Goal: Information Seeking & Learning: Learn about a topic

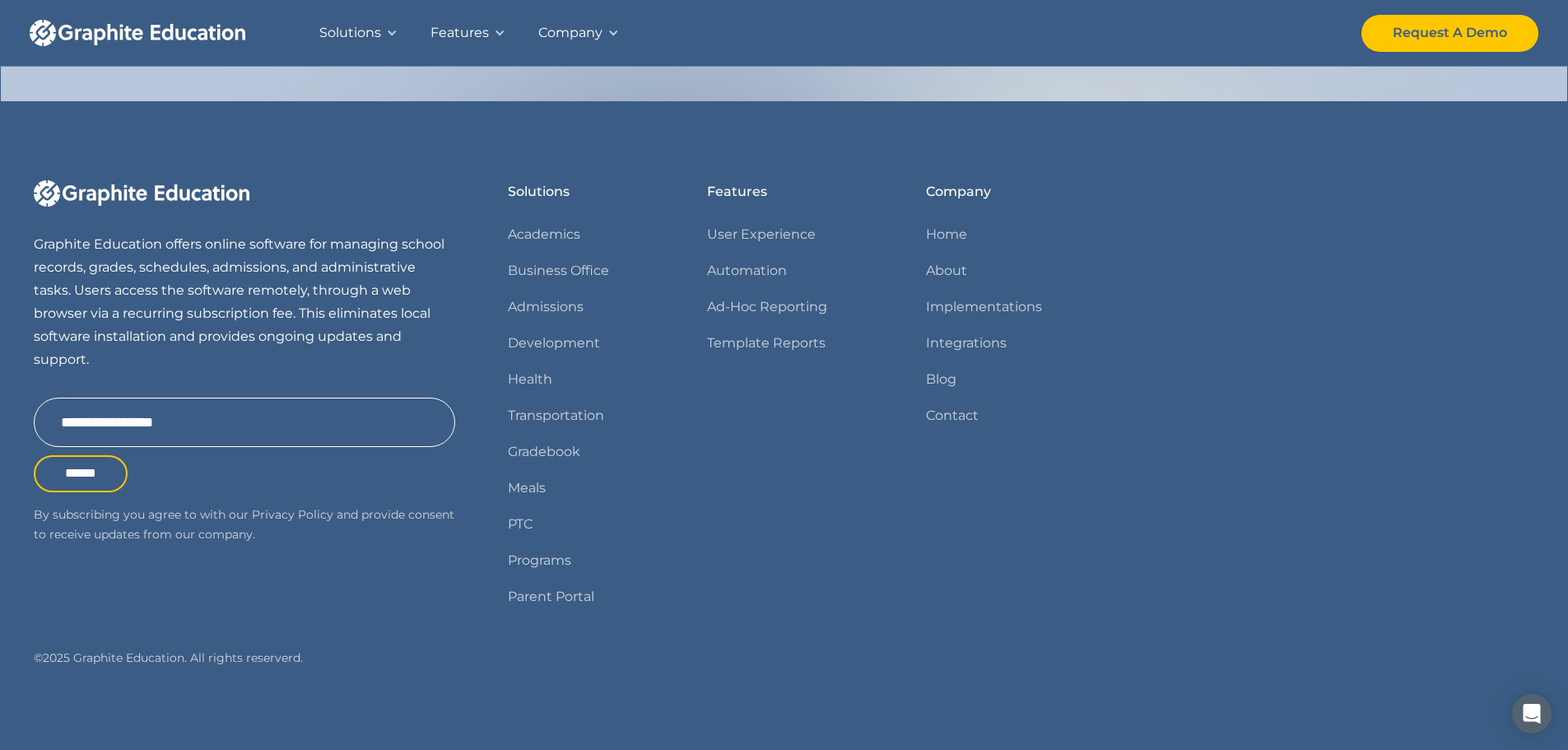
scroll to position [1698, 0]
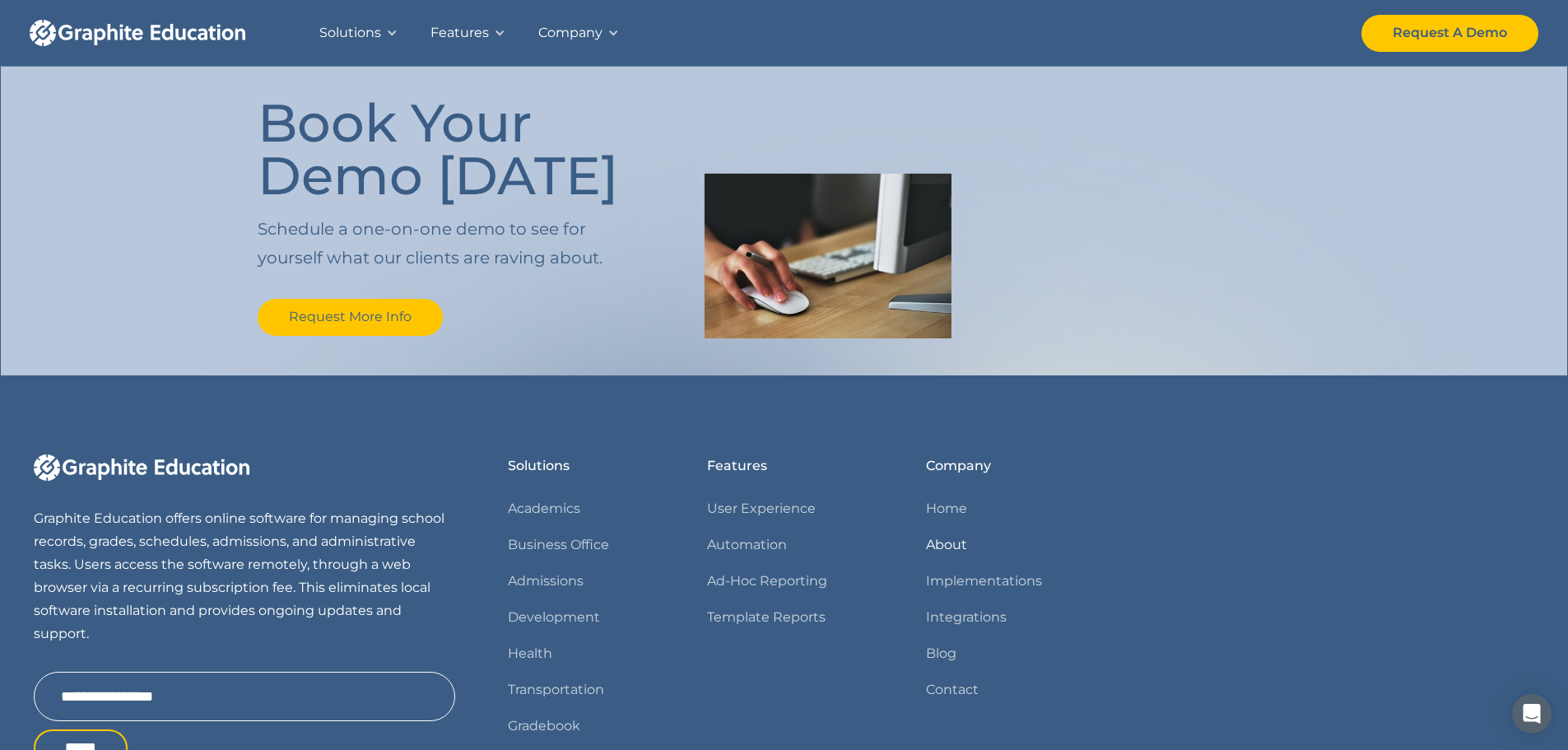
click at [951, 546] on link "About" at bounding box center [946, 545] width 41 height 23
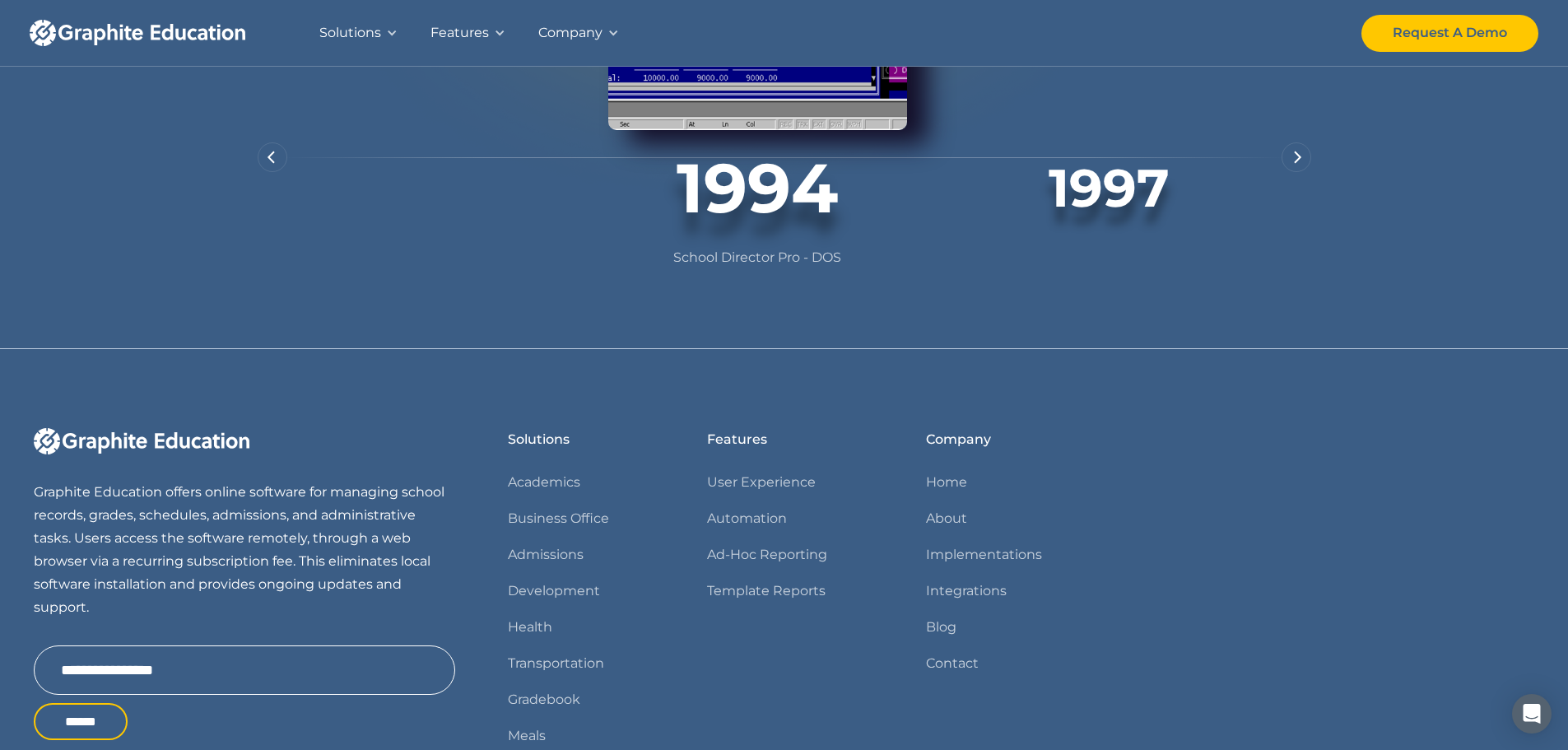
scroll to position [1048, 0]
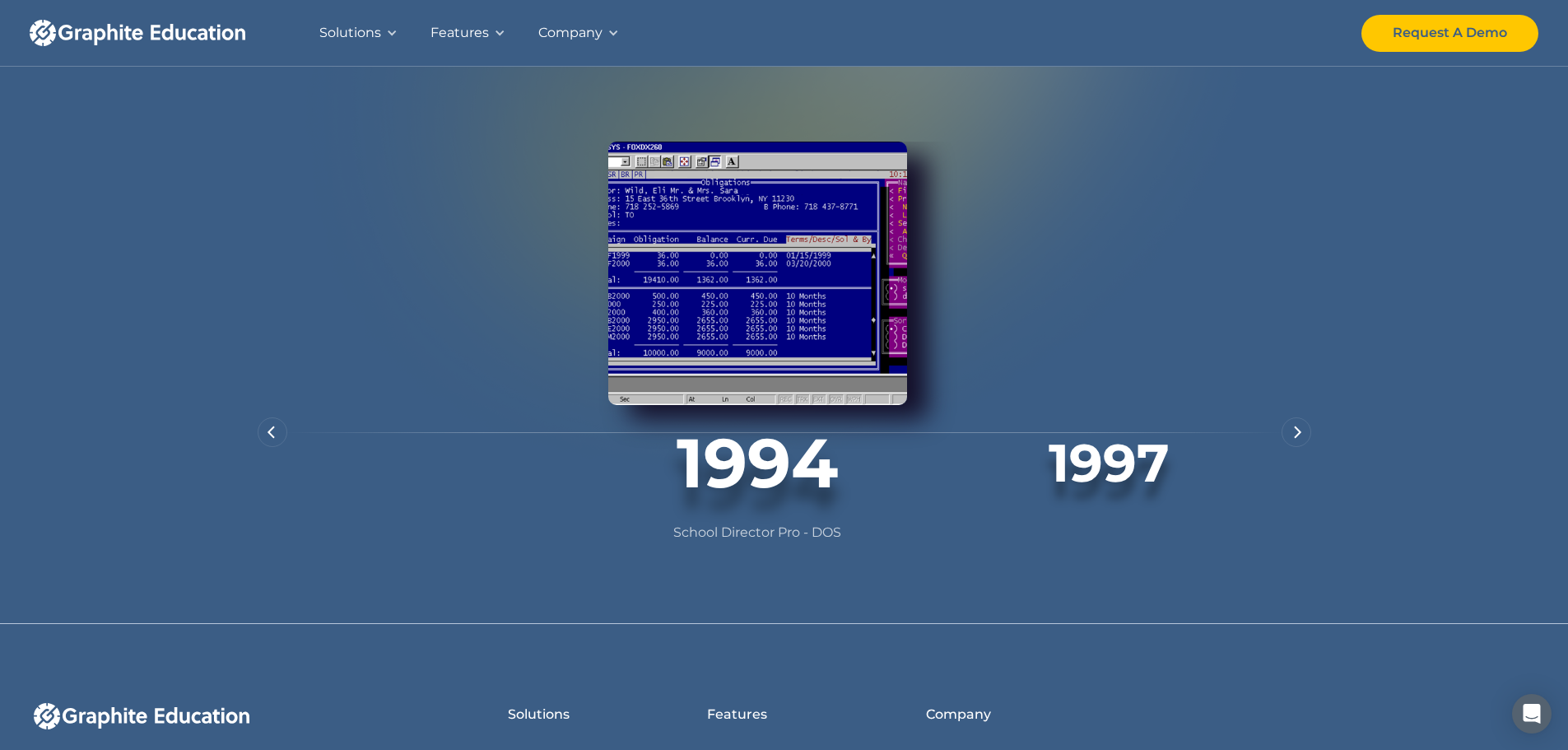
click at [1295, 439] on img "next slide" at bounding box center [1298, 432] width 8 height 13
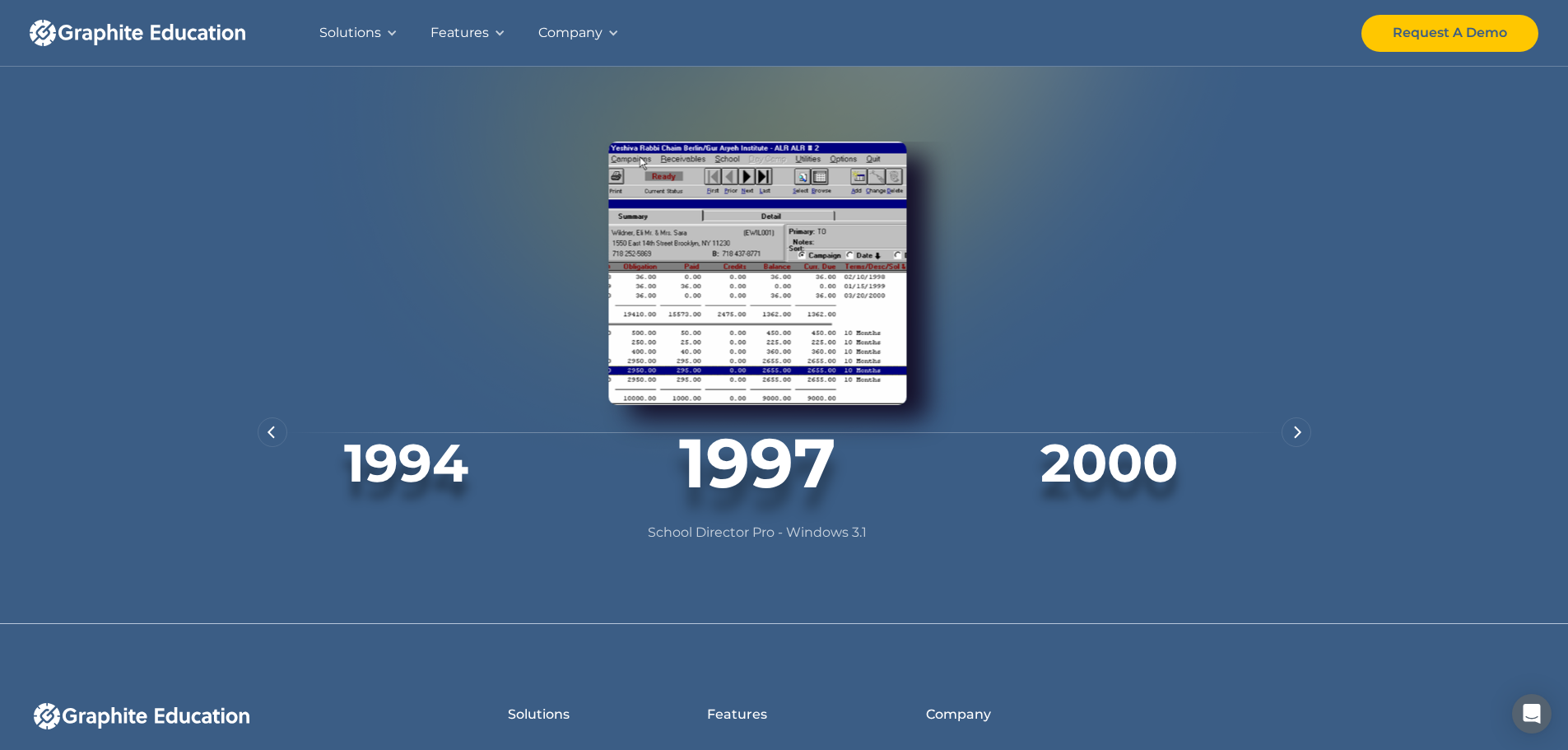
click at [1276, 462] on div "2000 School Director Pro - Windows 2000" at bounding box center [1135, 344] width 352 height 403
click at [1289, 447] on div "next slide" at bounding box center [1296, 432] width 30 height 30
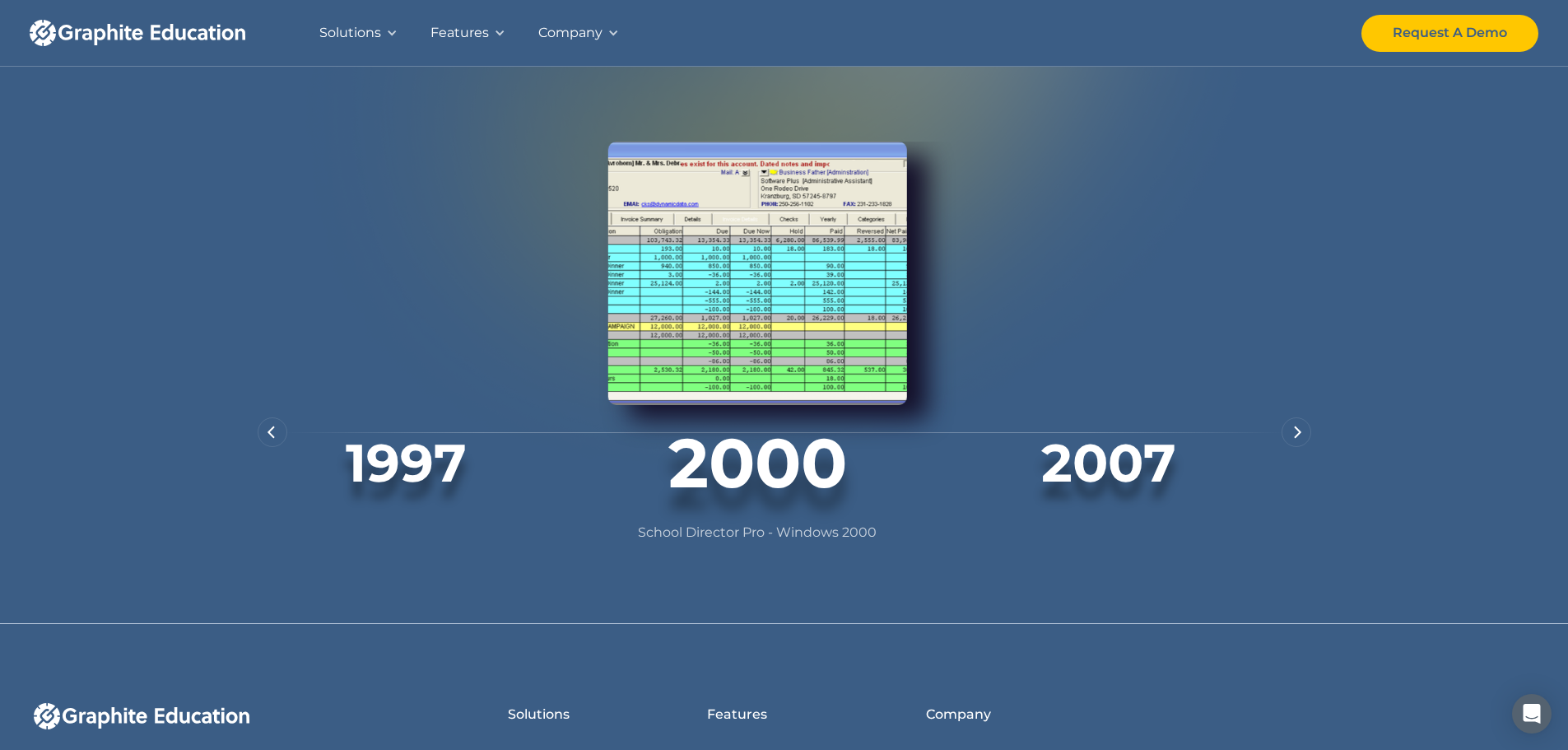
click at [1290, 447] on div "next slide" at bounding box center [1296, 432] width 30 height 30
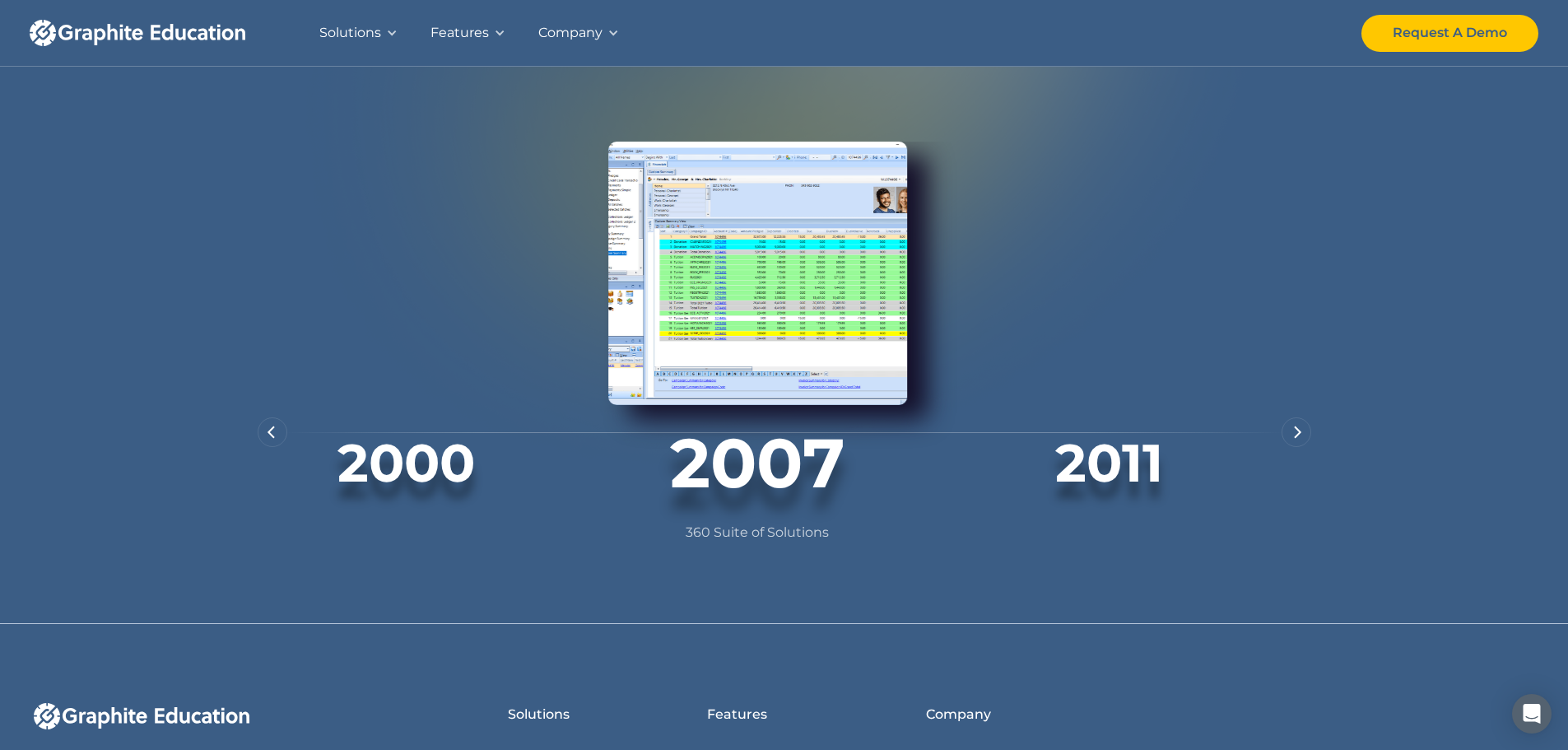
click at [1290, 447] on div "next slide" at bounding box center [1296, 432] width 30 height 30
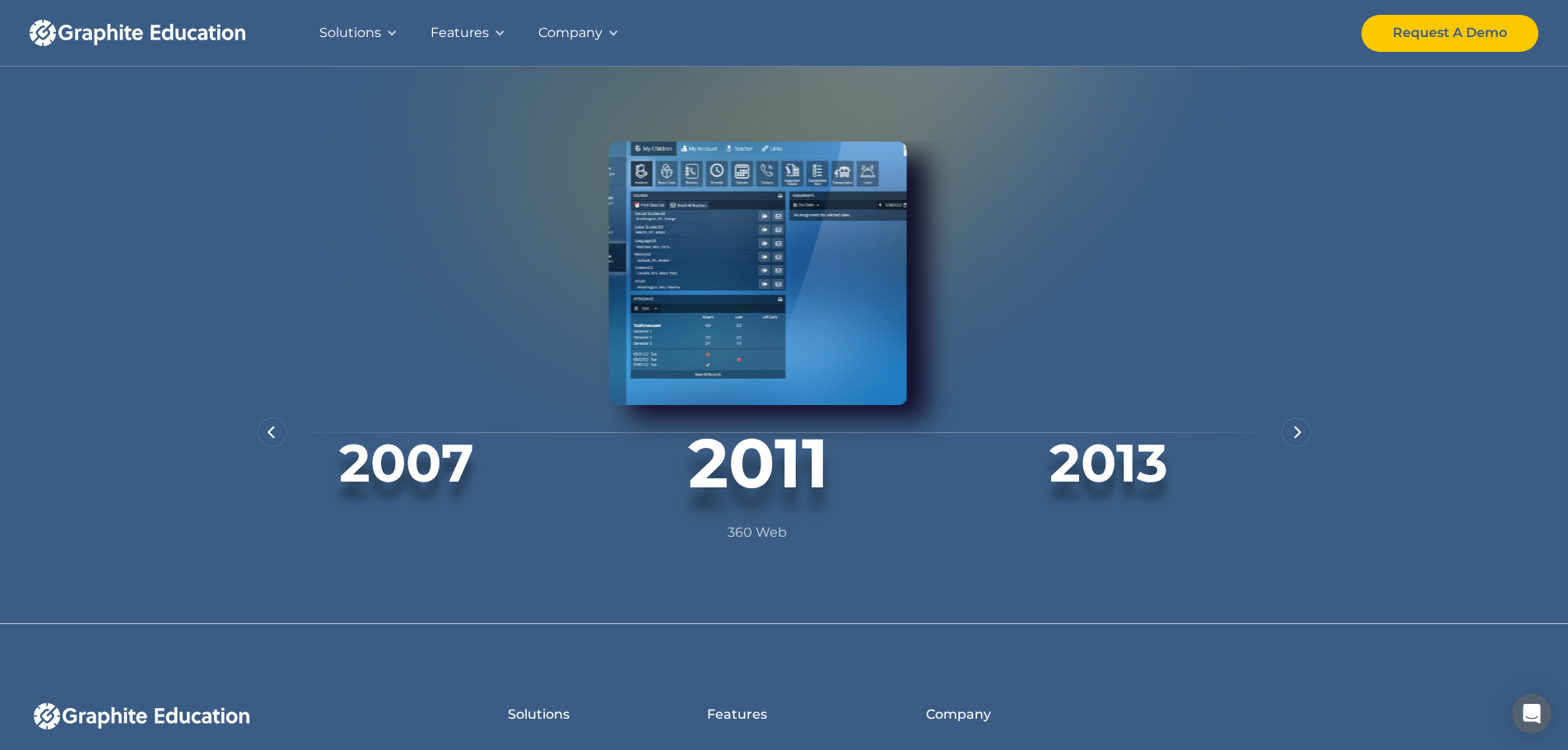
click at [1290, 447] on div "next slide" at bounding box center [1296, 432] width 30 height 30
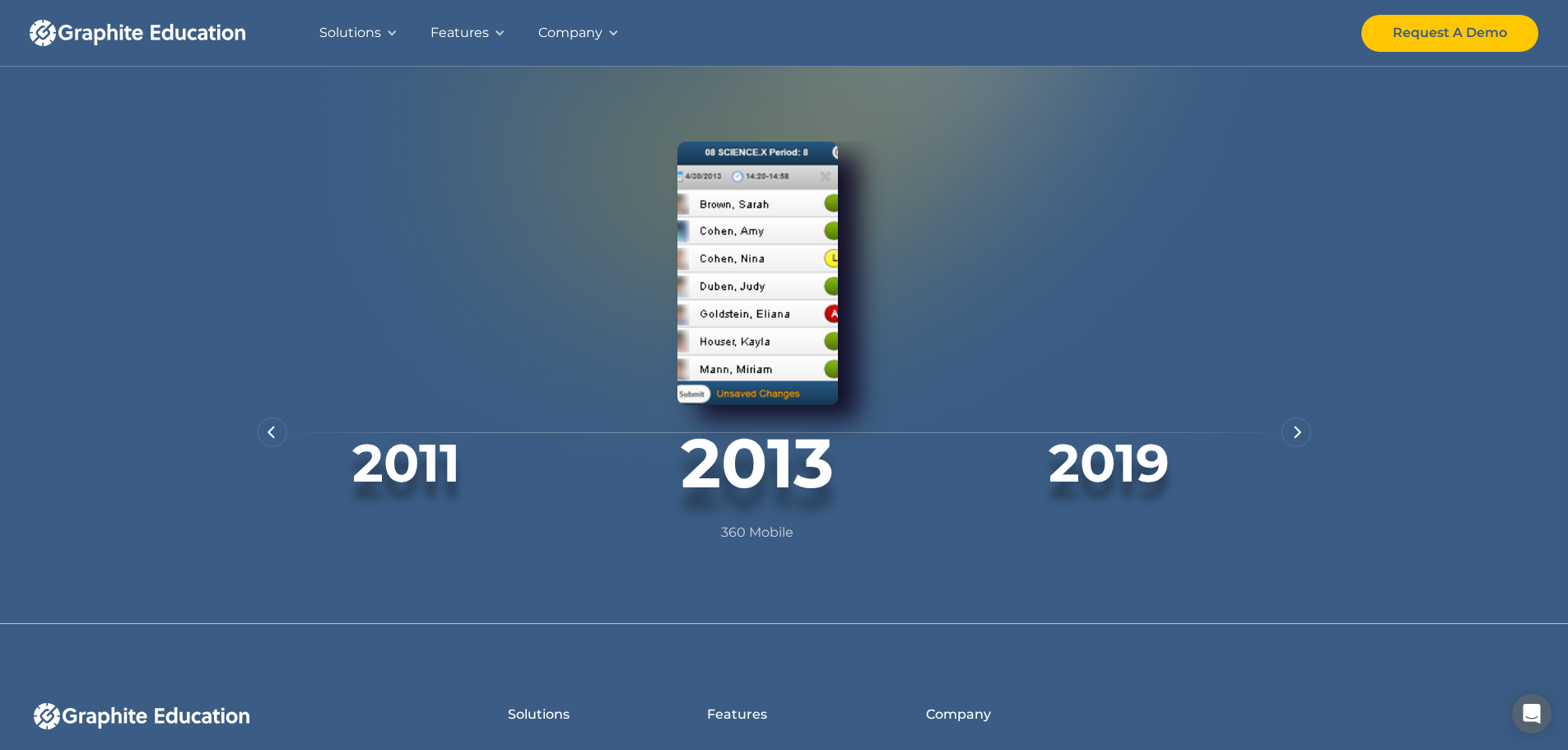
click at [1290, 447] on div "next slide" at bounding box center [1296, 432] width 30 height 30
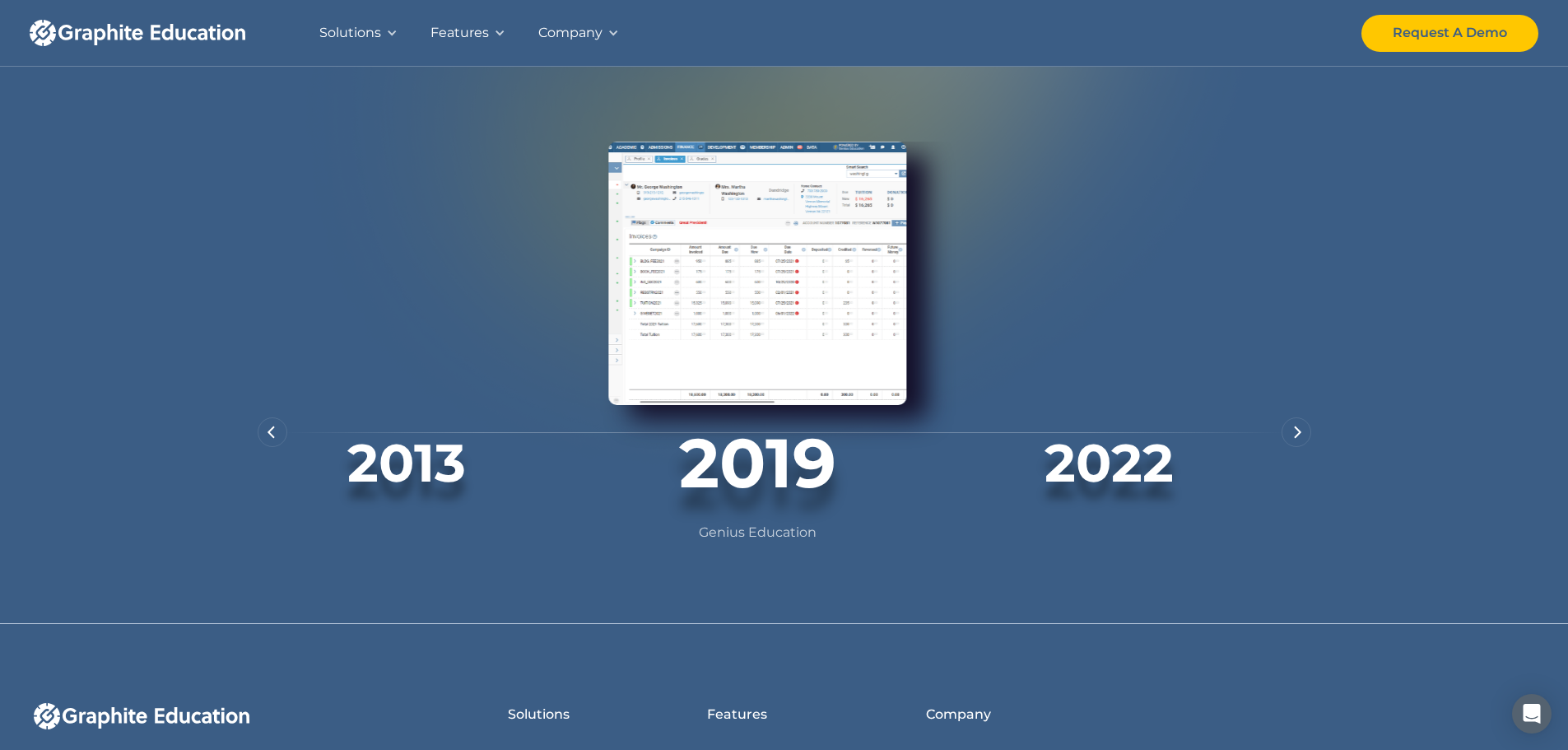
click at [1290, 447] on div "next slide" at bounding box center [1296, 432] width 30 height 30
